Goal: Task Accomplishment & Management: Use online tool/utility

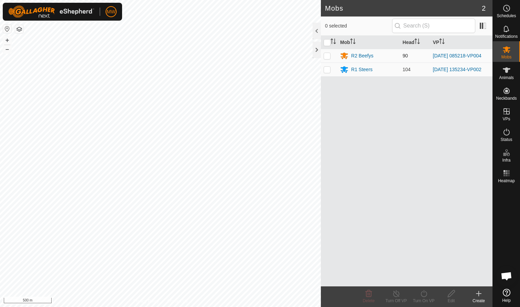
click at [275, 55] on p-checkbox at bounding box center [327, 56] width 7 height 6
checkbox input "true"
click at [275, 188] on icon at bounding box center [423, 293] width 9 height 8
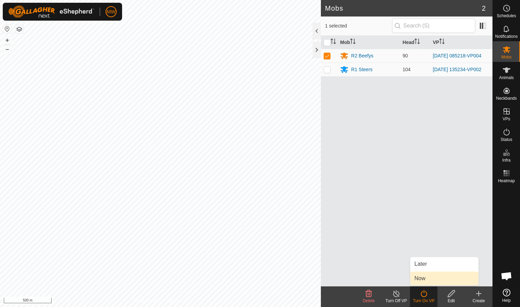
click at [275, 188] on link "Now" at bounding box center [444, 279] width 68 height 14
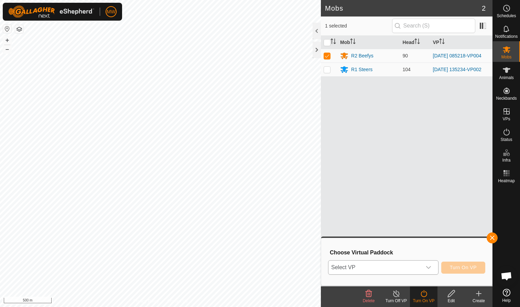
click at [275, 188] on icon "dropdown trigger" at bounding box center [429, 268] width 6 height 6
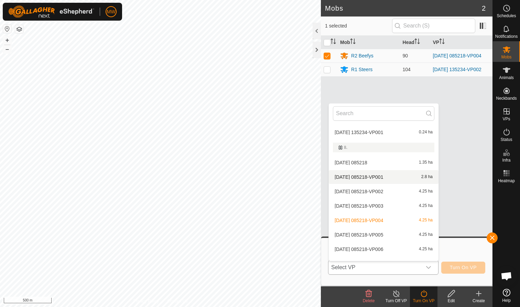
scroll to position [77, 0]
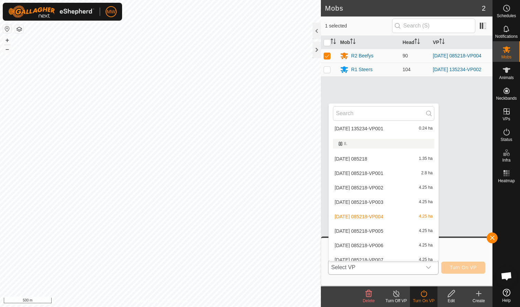
click at [275, 188] on li "[DATE] 085218-VP005 4.25 ha" at bounding box center [384, 231] width 110 height 14
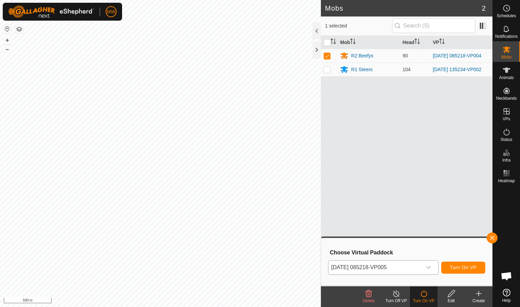
click at [275, 188] on span "Turn On VP" at bounding box center [463, 268] width 27 height 6
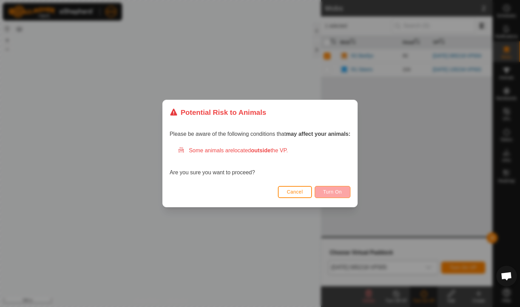
click at [275, 188] on span "Turn On" at bounding box center [332, 192] width 19 height 6
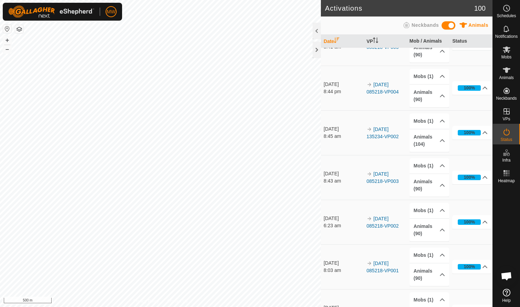
scroll to position [28, 0]
